Goal: Task Accomplishment & Management: Use online tool/utility

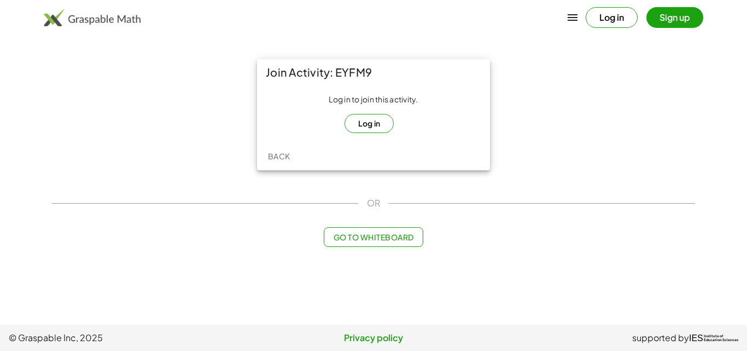
click at [383, 116] on button "Log in" at bounding box center [370, 123] width 50 height 19
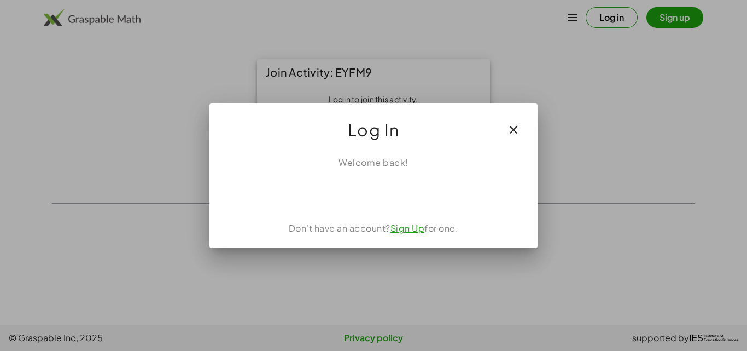
click at [409, 230] on link "Sign Up" at bounding box center [408, 227] width 34 height 11
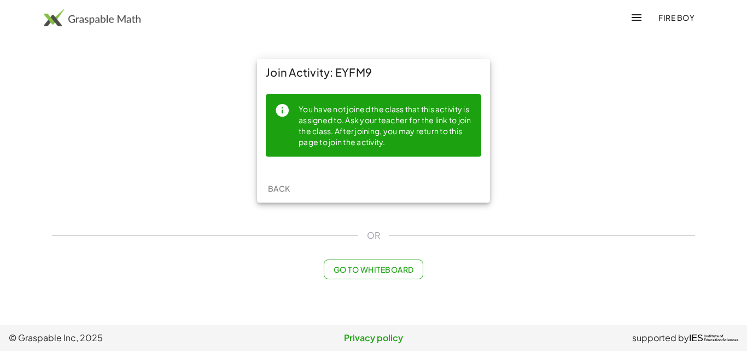
click at [284, 89] on div "You have not joined the class that this activity is assigned to. Ask your teach…" at bounding box center [373, 129] width 233 height 89
click at [299, 150] on div "You have not joined the class that this activity is assigned to. Ask your teach…" at bounding box center [374, 125] width 216 height 62
click at [674, 20] on span "Fire Boy" at bounding box center [677, 18] width 36 height 10
